Goal: Navigation & Orientation: Find specific page/section

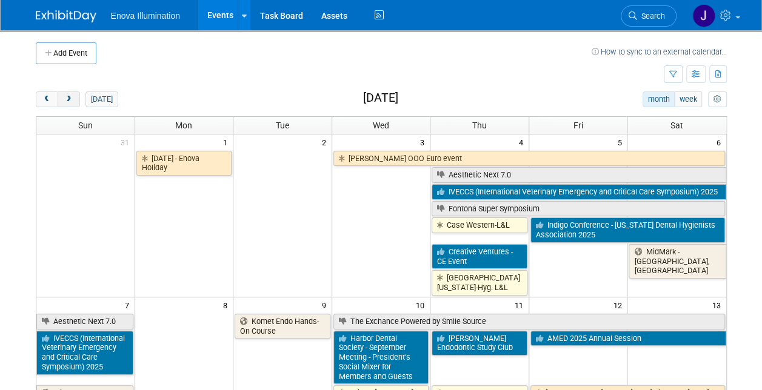
click at [70, 98] on span "next" at bounding box center [68, 100] width 9 height 8
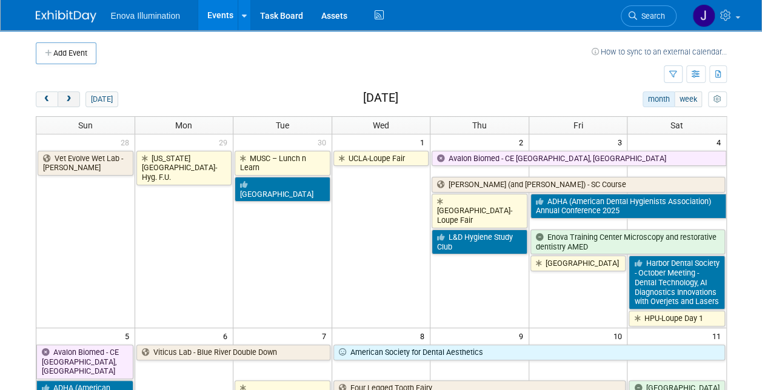
click at [70, 98] on span "next" at bounding box center [68, 100] width 9 height 8
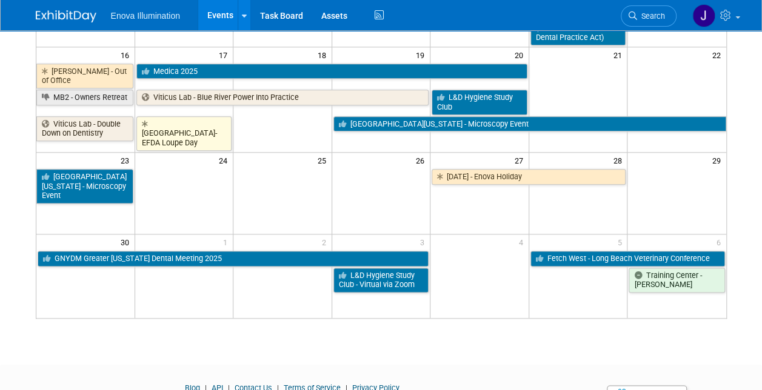
scroll to position [667, 0]
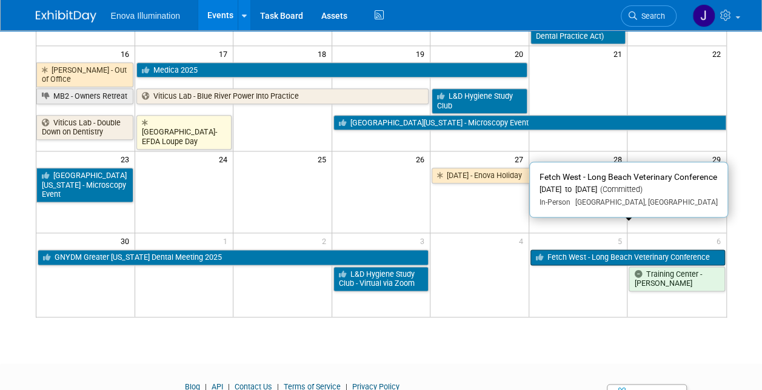
click at [556, 250] on link "Fetch West - Long Beach Veterinary Conference" at bounding box center [627, 258] width 195 height 16
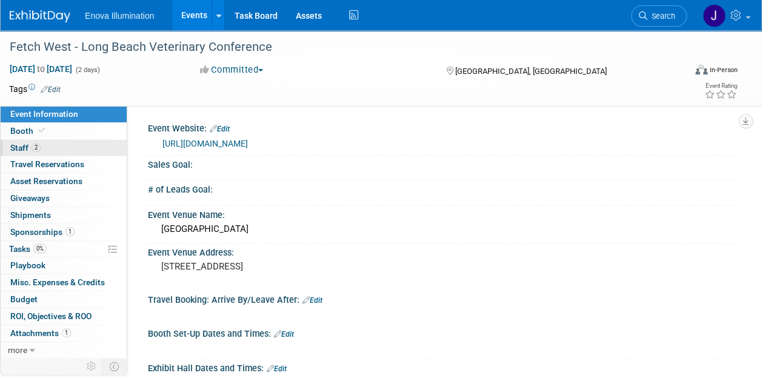
click at [24, 148] on span "Staff 2" at bounding box center [25, 148] width 30 height 10
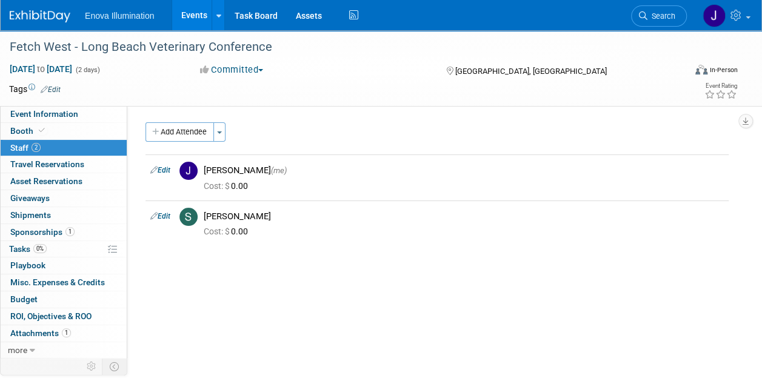
click at [191, 11] on link "Events" at bounding box center [194, 15] width 44 height 30
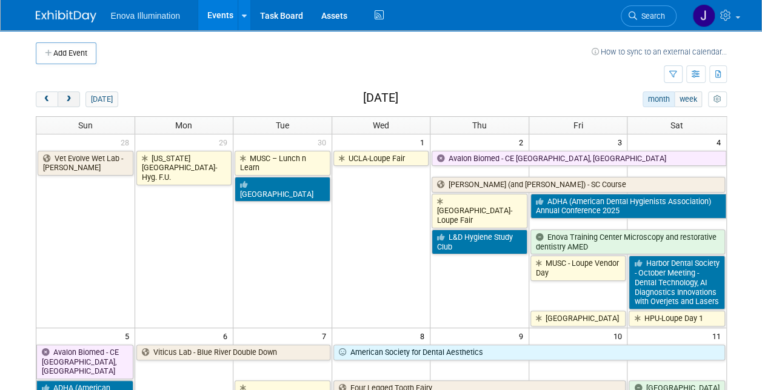
click at [64, 98] on span "next" at bounding box center [68, 100] width 9 height 8
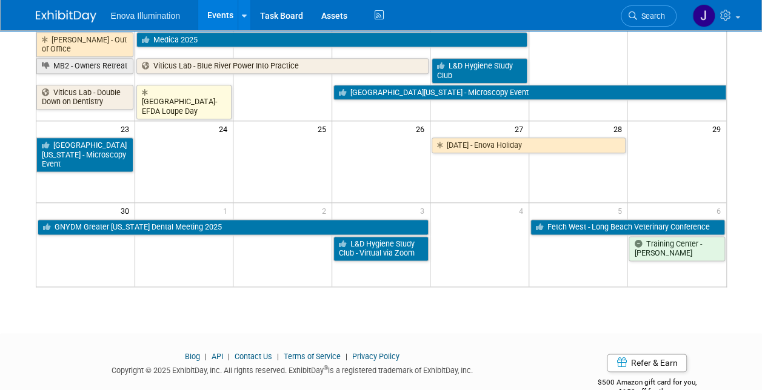
scroll to position [576, 0]
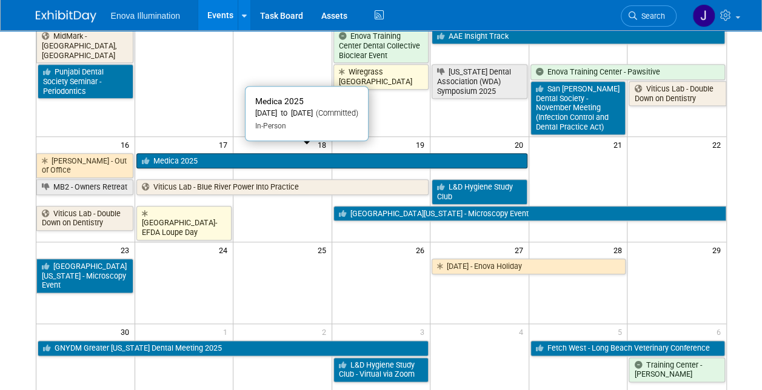
click at [199, 153] on link "Medica 2025" at bounding box center [331, 161] width 391 height 16
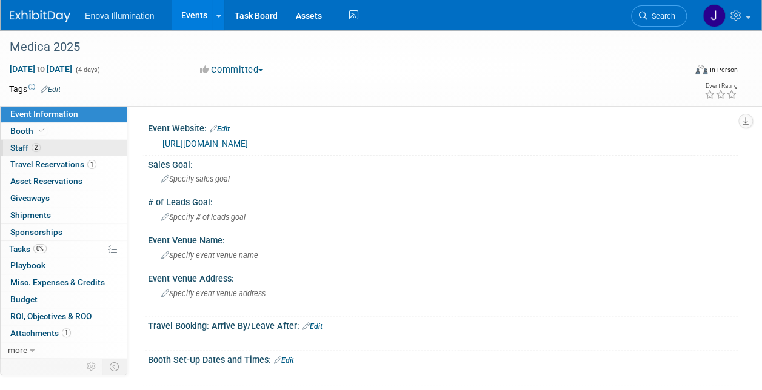
click at [22, 148] on span "Staff 2" at bounding box center [25, 148] width 30 height 10
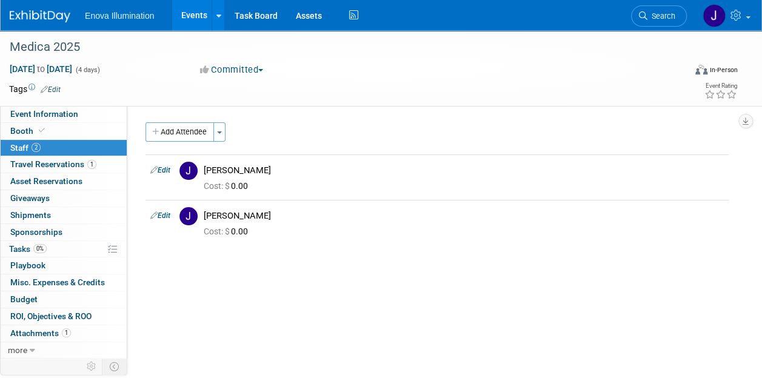
click at [195, 13] on link "Events" at bounding box center [194, 15] width 44 height 30
